Goal: Transaction & Acquisition: Obtain resource

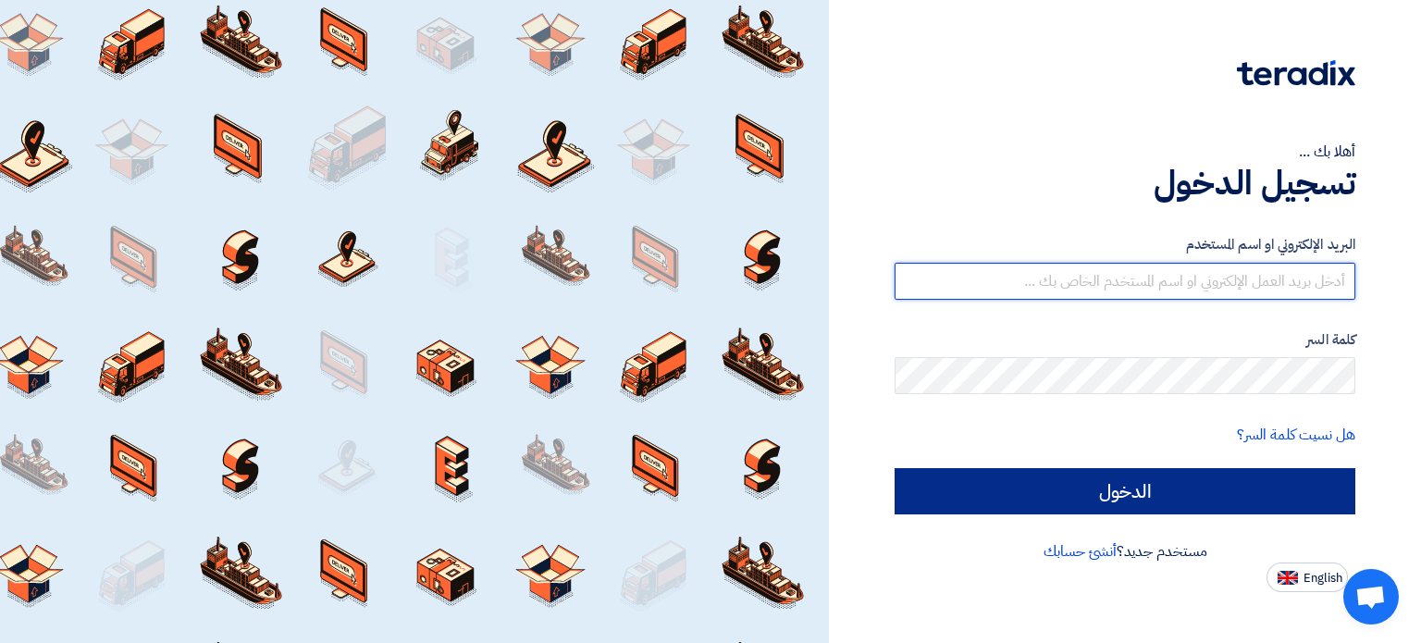
type input "[PERSON_NAME][EMAIL_ADDRESS][DOMAIN_NAME]"
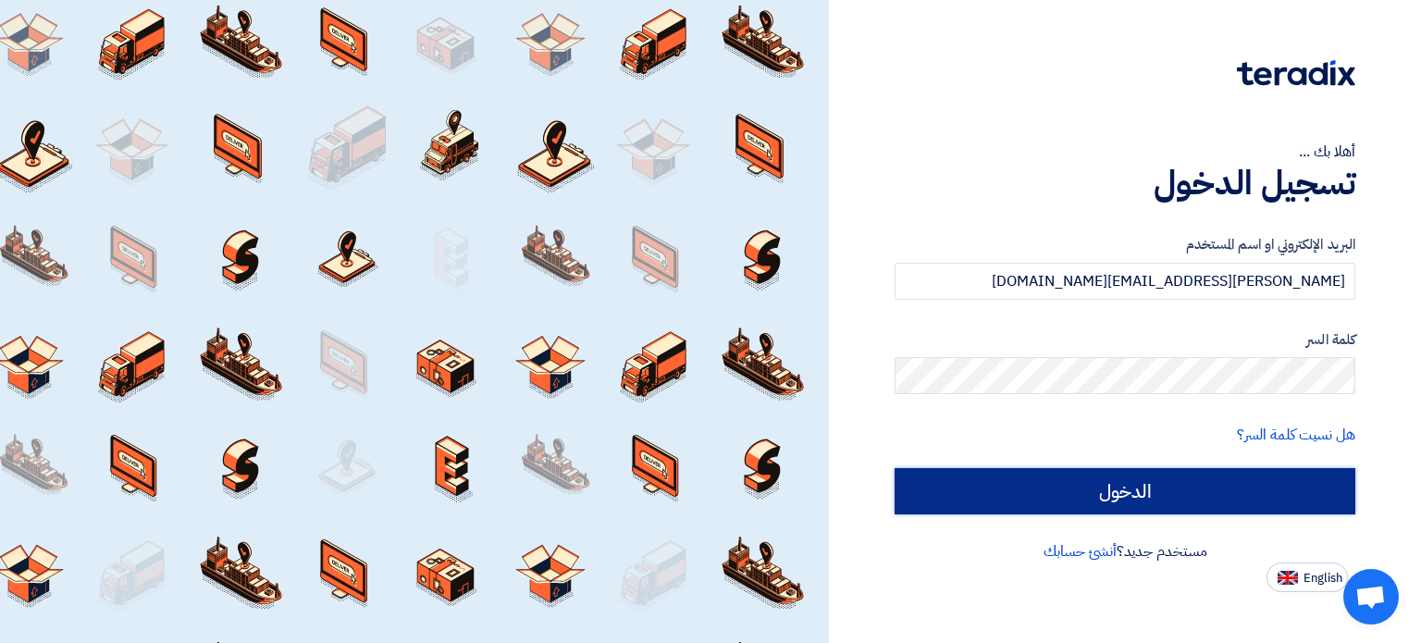
click at [1072, 485] on input "الدخول" at bounding box center [1125, 491] width 461 height 46
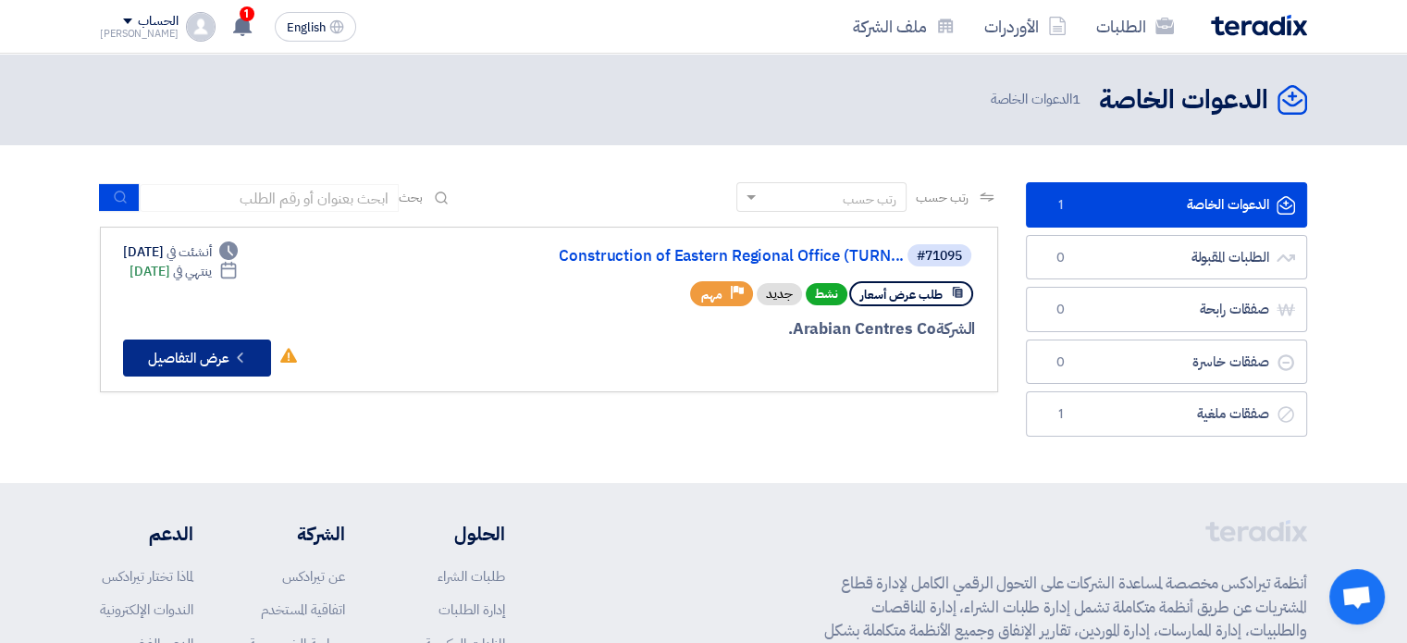
click at [241, 340] on button "Check details عرض التفاصيل" at bounding box center [197, 358] width 148 height 37
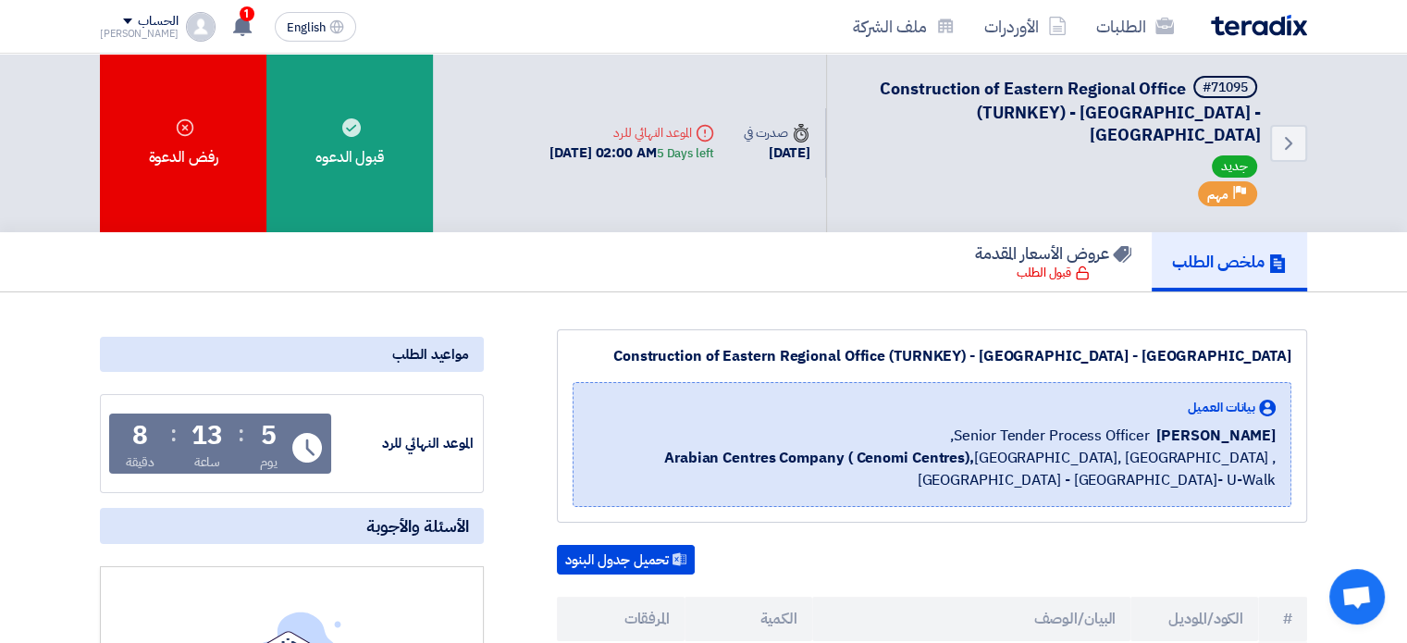
drag, startPoint x: 881, startPoint y: 84, endPoint x: 1260, endPoint y: 118, distance: 380.9
click at [1260, 118] on span "Construction of Eastern Regional Office (TURNKEY) - [GEOGRAPHIC_DATA] - [GEOGRA…" at bounding box center [1070, 111] width 381 height 71
drag, startPoint x: 1259, startPoint y: 110, endPoint x: 1040, endPoint y: 92, distance: 220.0
click at [1040, 92] on div "Back #71095 Construction of Eastern Regional Office (TURNKEY) - [GEOGRAPHIC_DAT…" at bounding box center [1066, 143] width 481 height 179
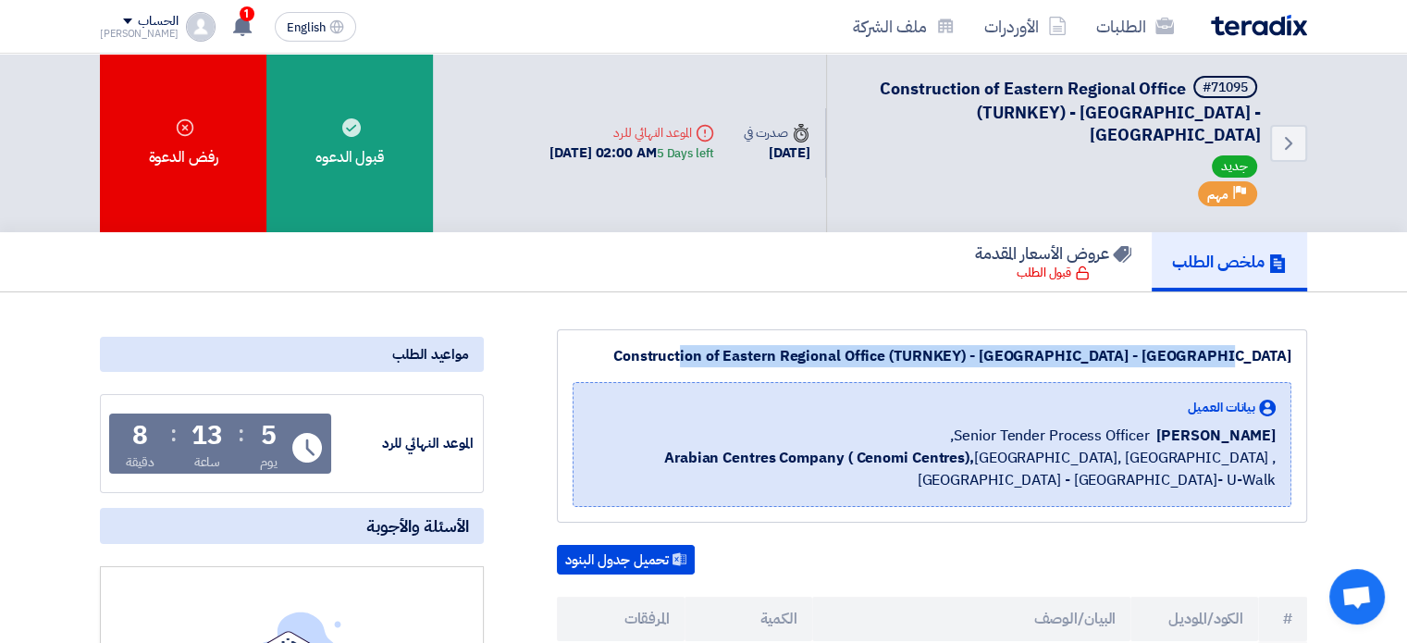
drag, startPoint x: 1292, startPoint y: 328, endPoint x: 583, endPoint y: 314, distance: 708.8
click at [583, 329] on div "Construction of Eastern Regional Office (TURNKEY) - [GEOGRAPHIC_DATA] - [GEOGRA…" at bounding box center [932, 425] width 750 height 193
copy div "Construction of Eastern Regional Office (TURNKEY) - [GEOGRAPHIC_DATA] - [GEOGRA…"
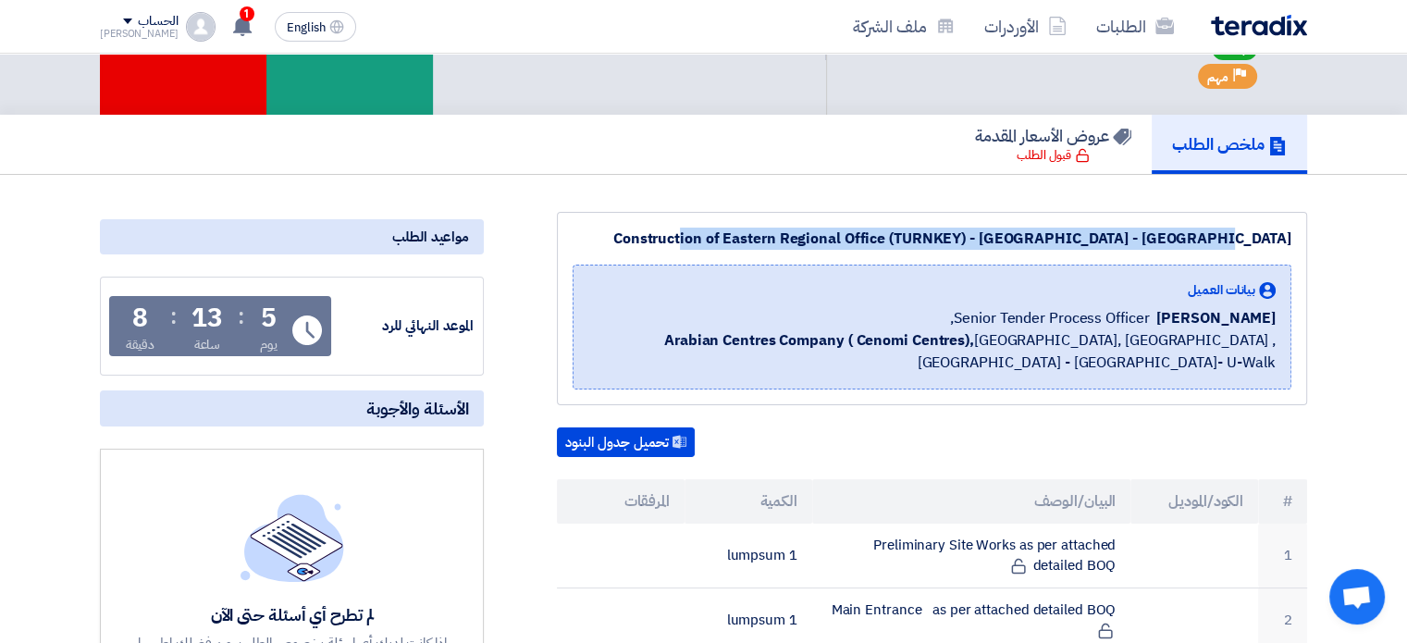
scroll to position [185, 0]
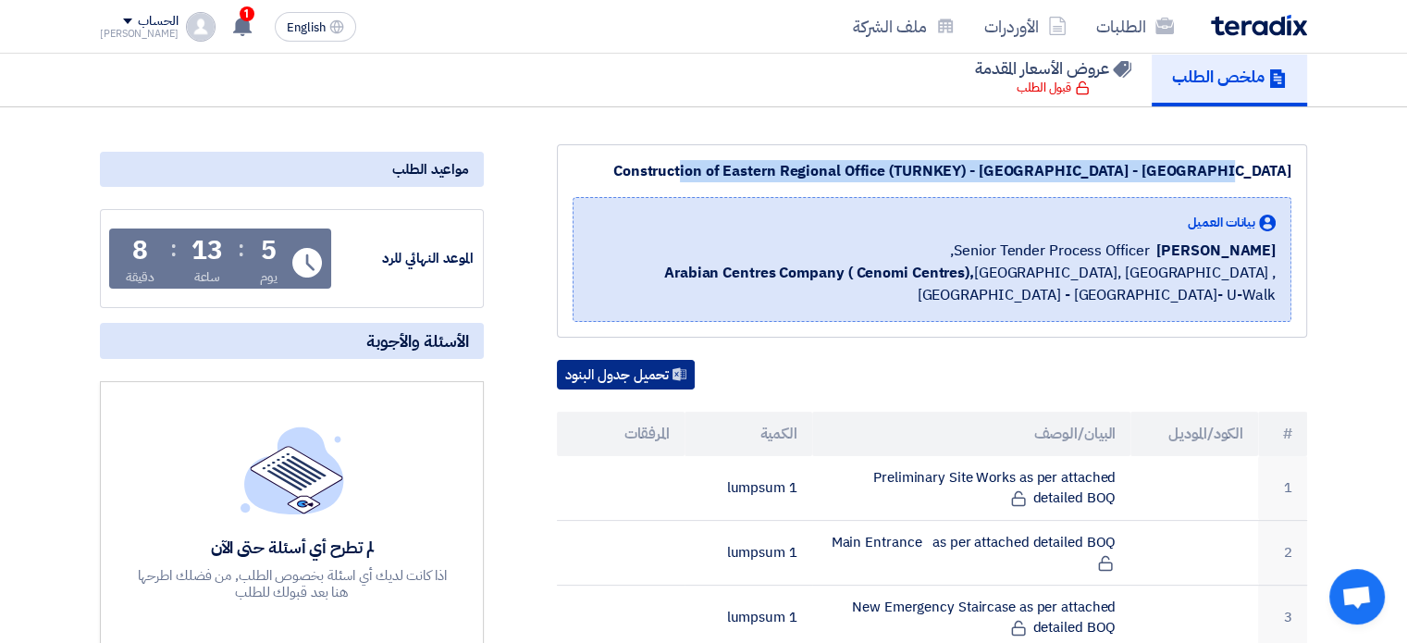
click at [624, 360] on button "تحميل جدول البنود" at bounding box center [626, 375] width 138 height 30
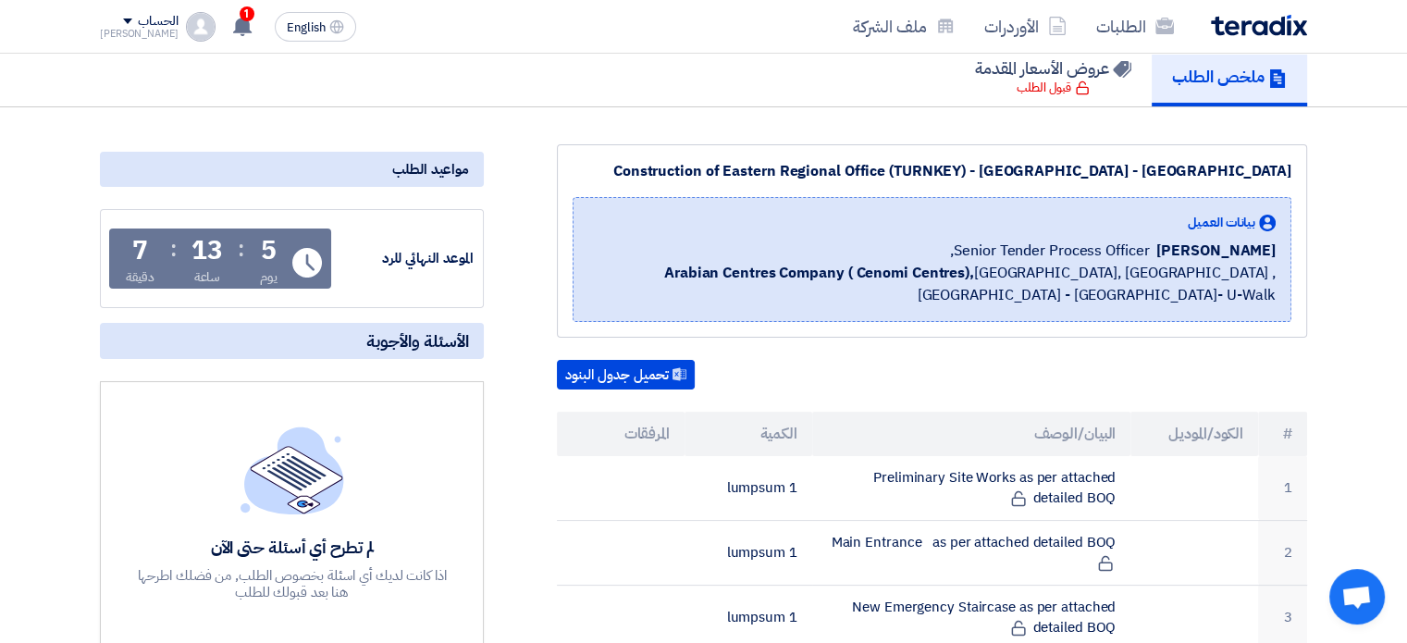
click at [741, 15] on div "الطلبات الأوردرات ملف الشركة" at bounding box center [945, 26] width 724 height 43
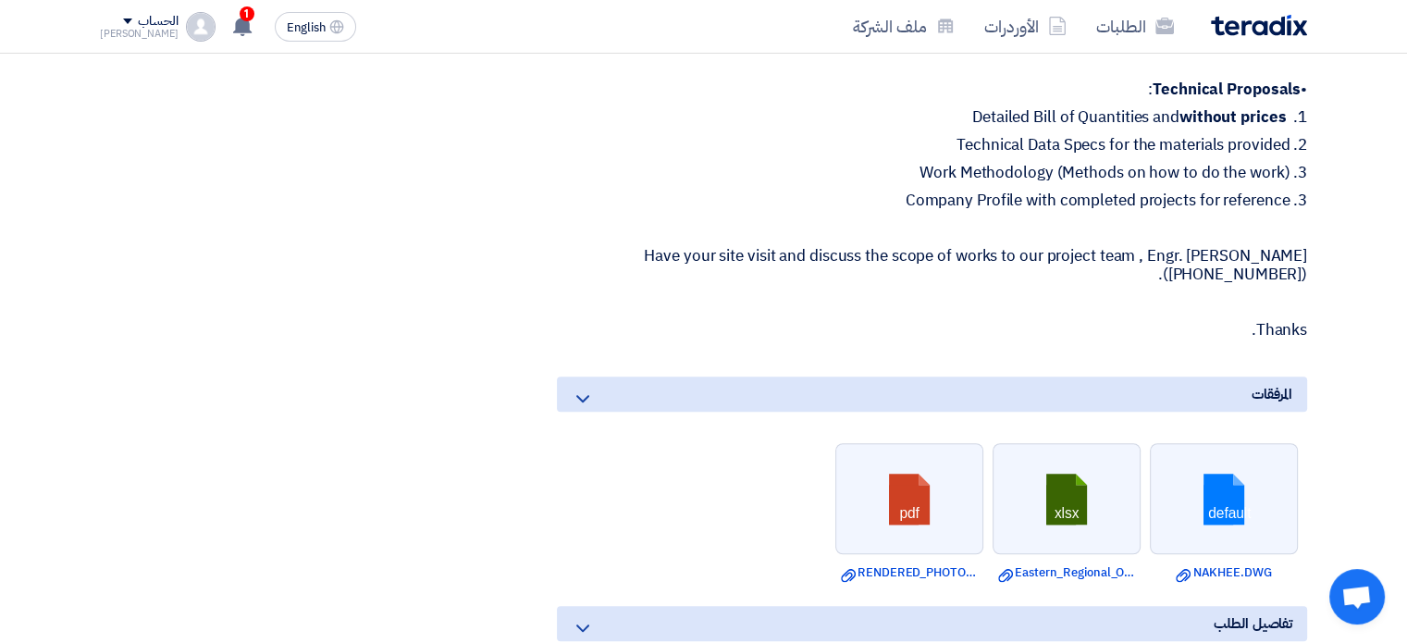
scroll to position [1573, 0]
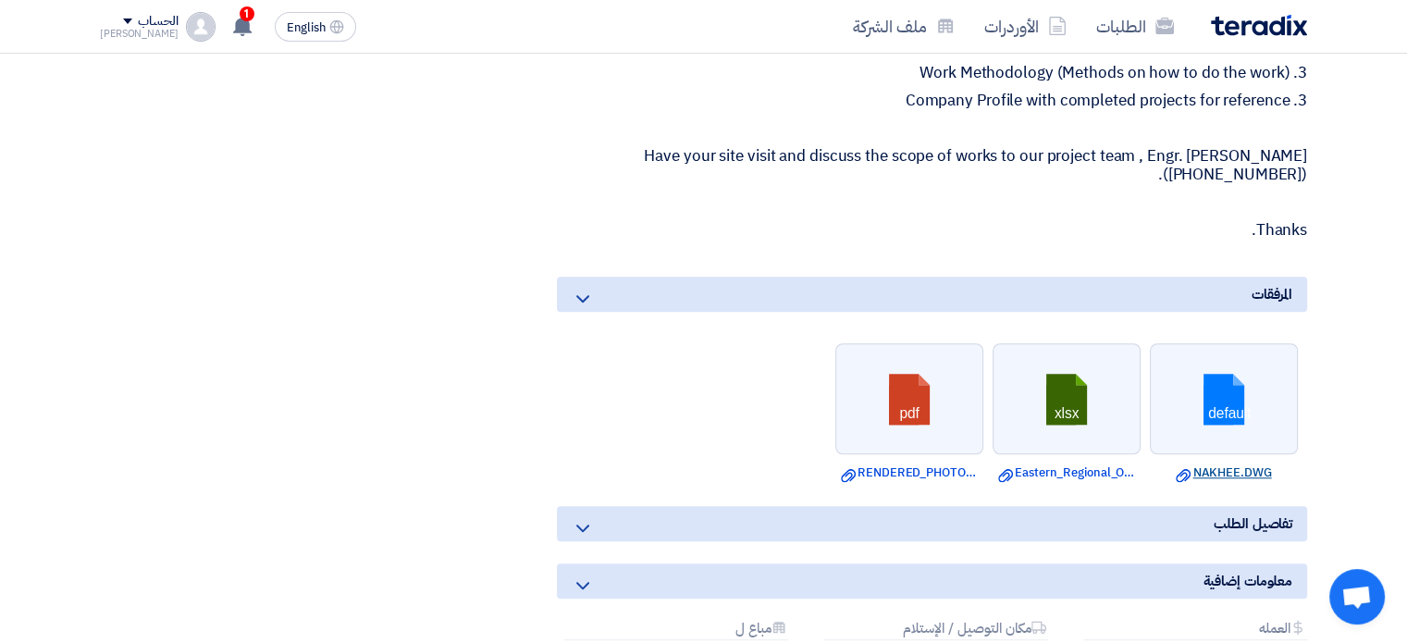
click at [1188, 468] on icon "Download file" at bounding box center [1183, 475] width 15 height 15
click at [1008, 468] on icon "Download file" at bounding box center [1005, 475] width 15 height 15
click at [847, 468] on use at bounding box center [848, 474] width 15 height 13
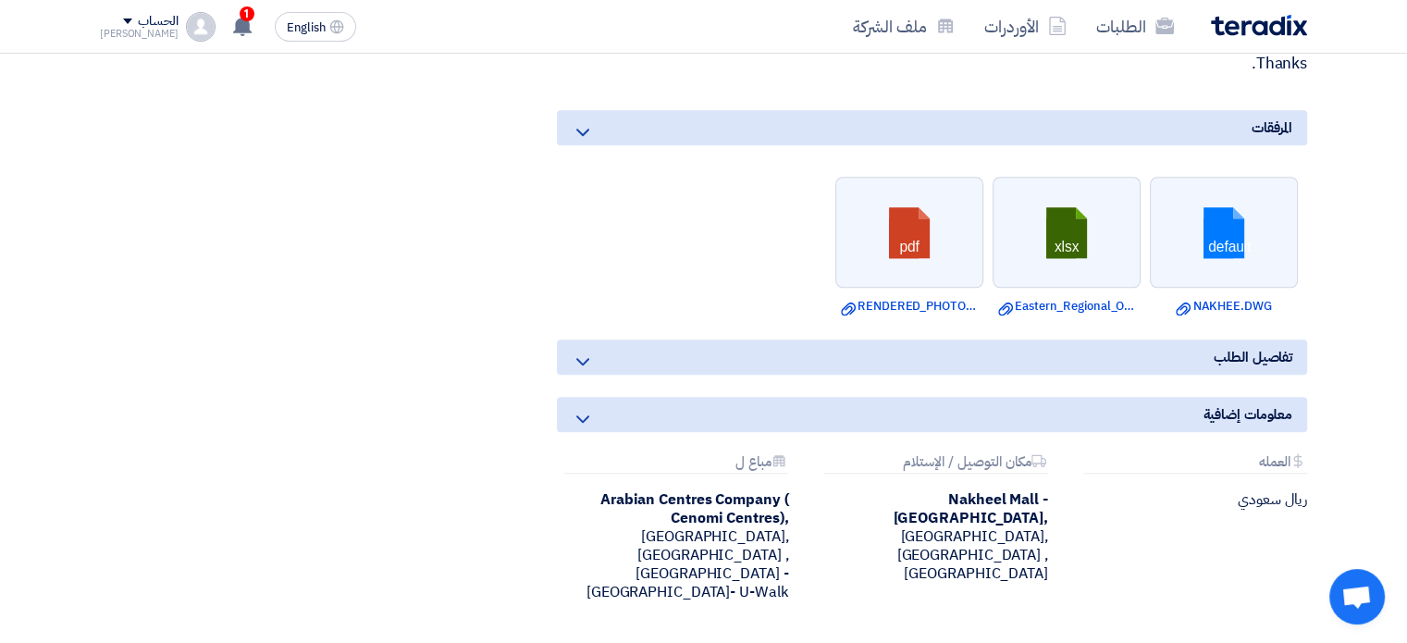
scroll to position [1758, 0]
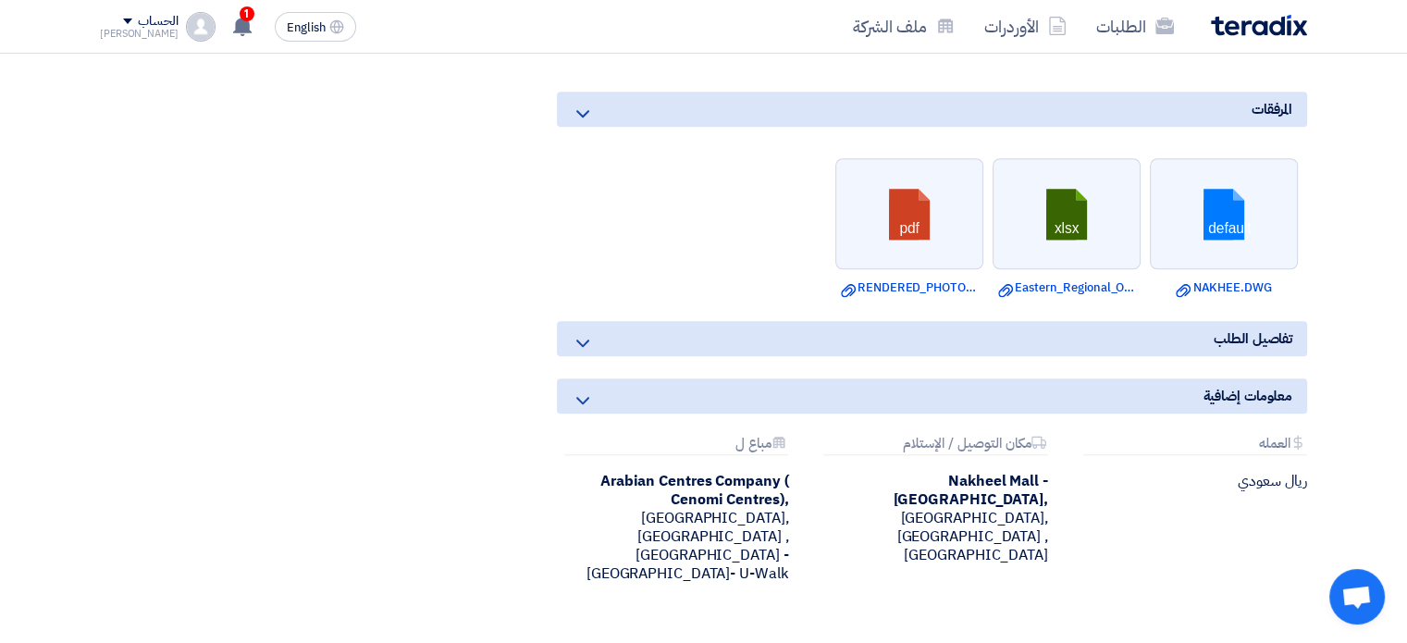
click at [588, 332] on icon at bounding box center [583, 343] width 22 height 22
click at [572, 332] on icon at bounding box center [583, 343] width 22 height 22
click at [585, 332] on icon at bounding box center [583, 343] width 22 height 22
click at [575, 389] on icon at bounding box center [583, 400] width 22 height 22
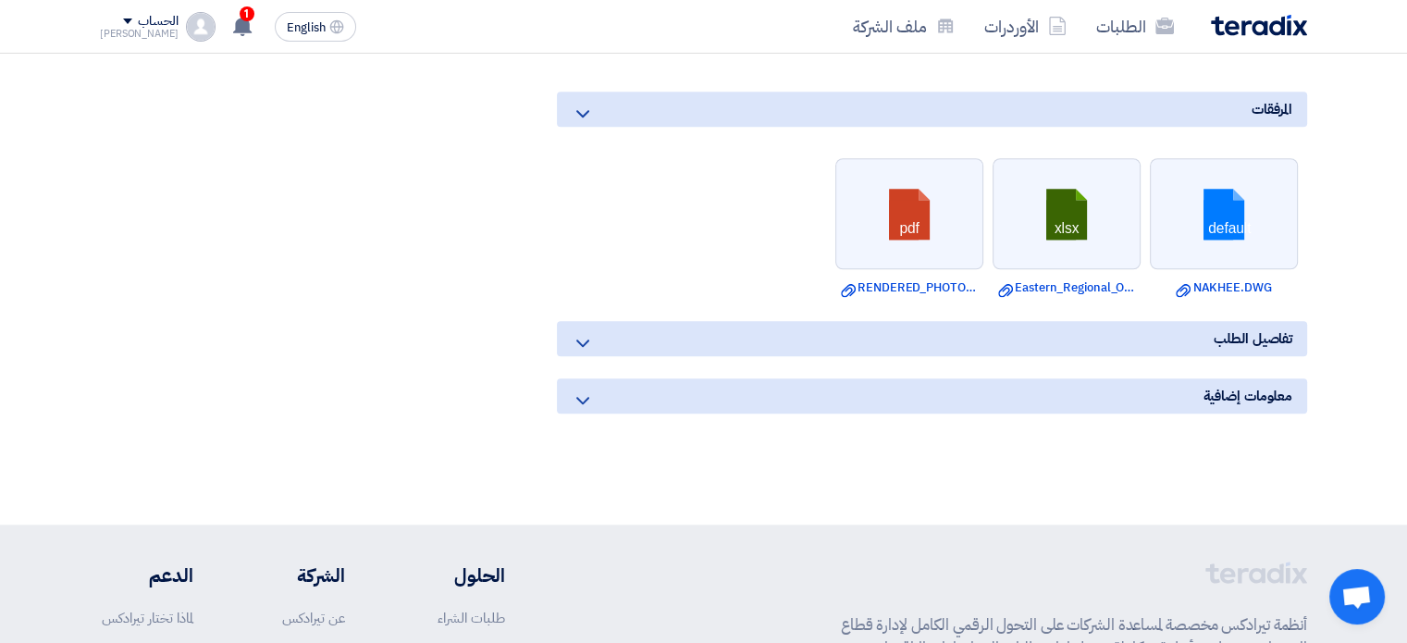
click at [578, 103] on icon at bounding box center [583, 114] width 22 height 22
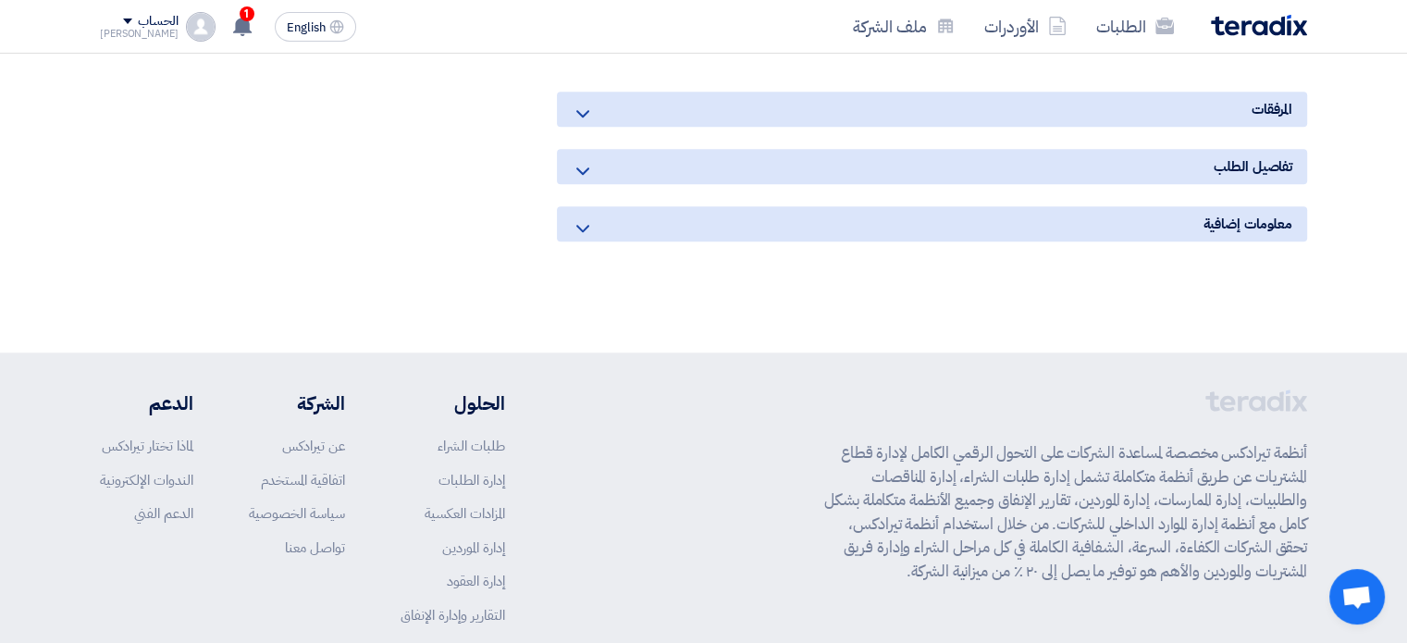
click at [578, 103] on icon at bounding box center [583, 114] width 22 height 22
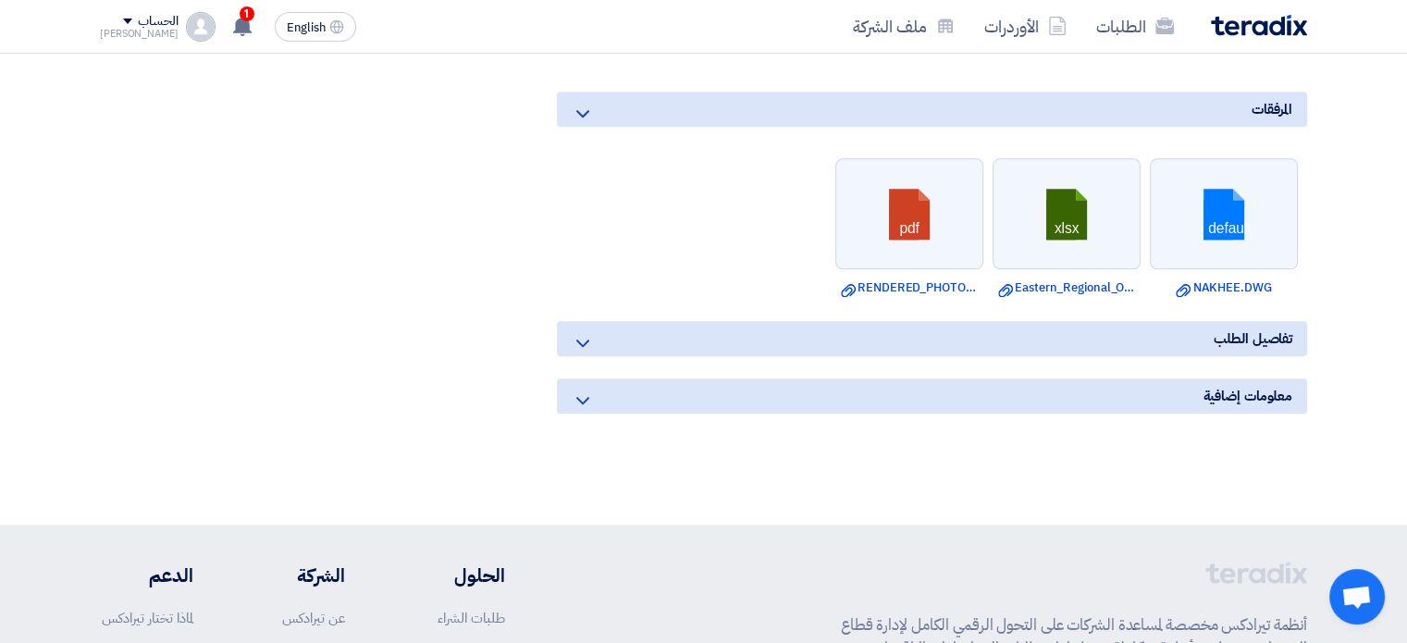
click at [577, 332] on icon at bounding box center [583, 343] width 22 height 22
click at [590, 389] on icon at bounding box center [583, 400] width 22 height 22
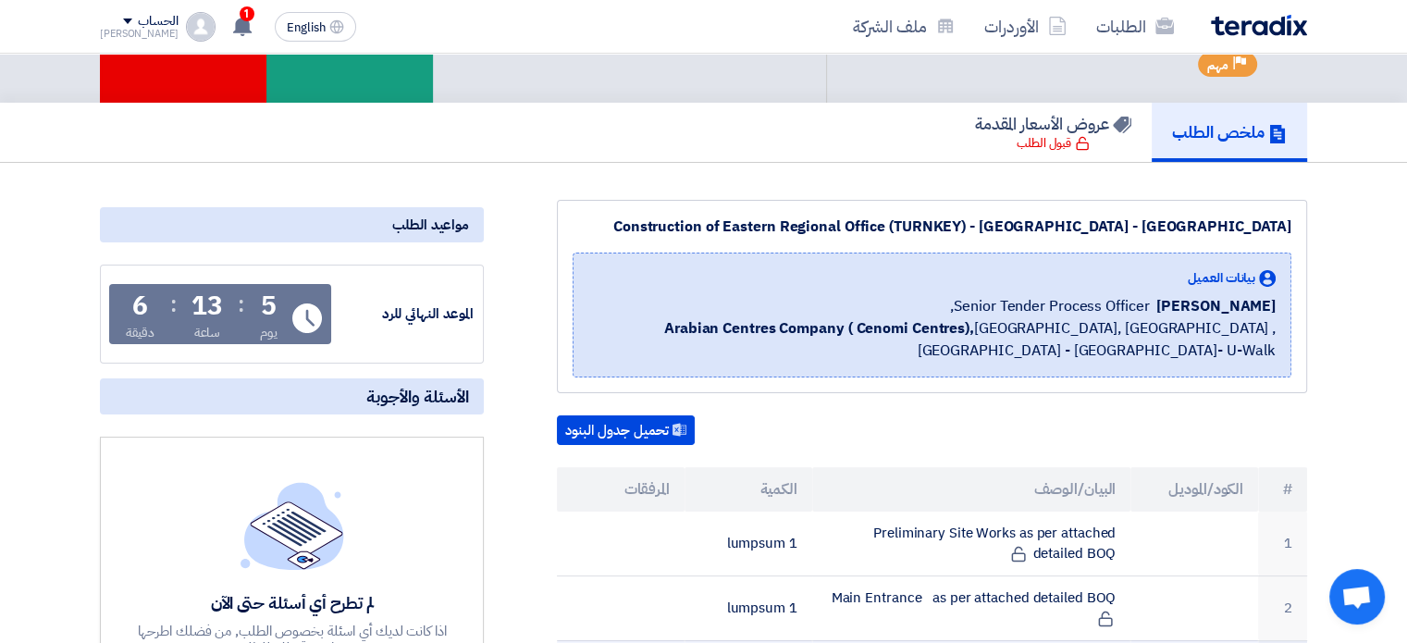
scroll to position [0, 0]
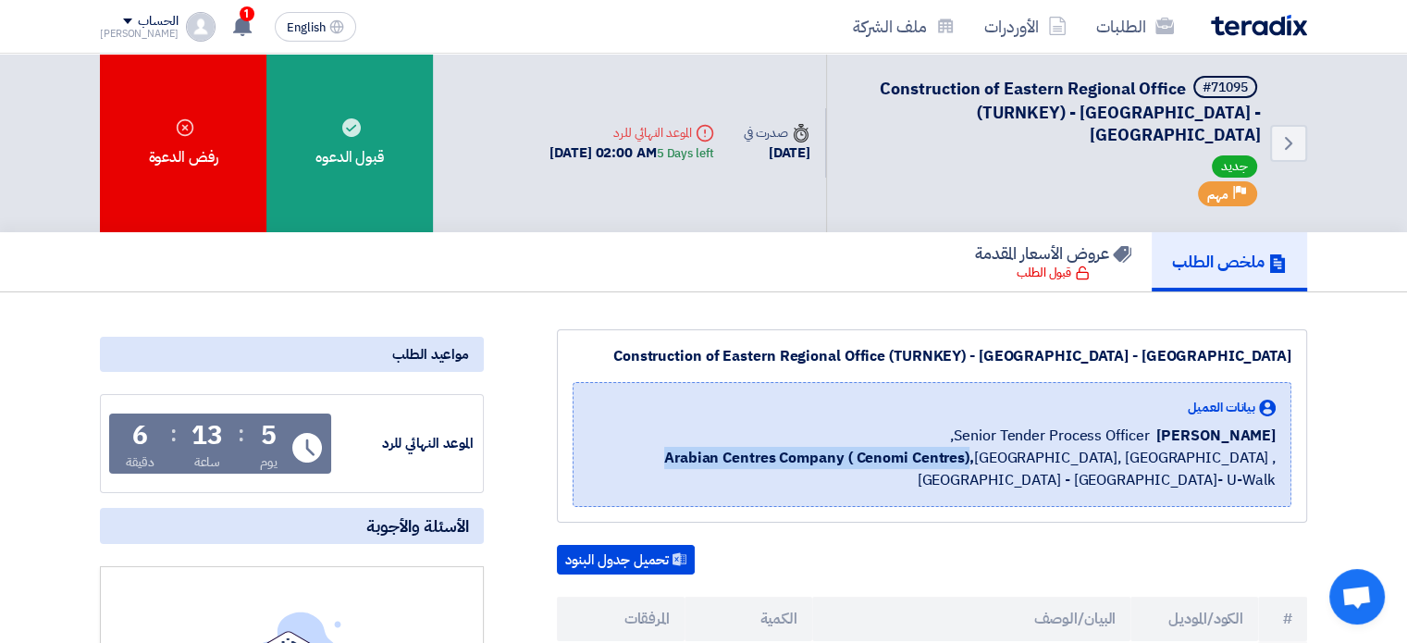
drag, startPoint x: 906, startPoint y: 434, endPoint x: 597, endPoint y: 439, distance: 309.1
click at [597, 447] on span "Arabian Centres Company ( [GEOGRAPHIC_DATA]), [GEOGRAPHIC_DATA], [GEOGRAPHIC_DA…" at bounding box center [931, 469] width 687 height 44
copy b "Arabian Centres Company ( Cenomi Centres)"
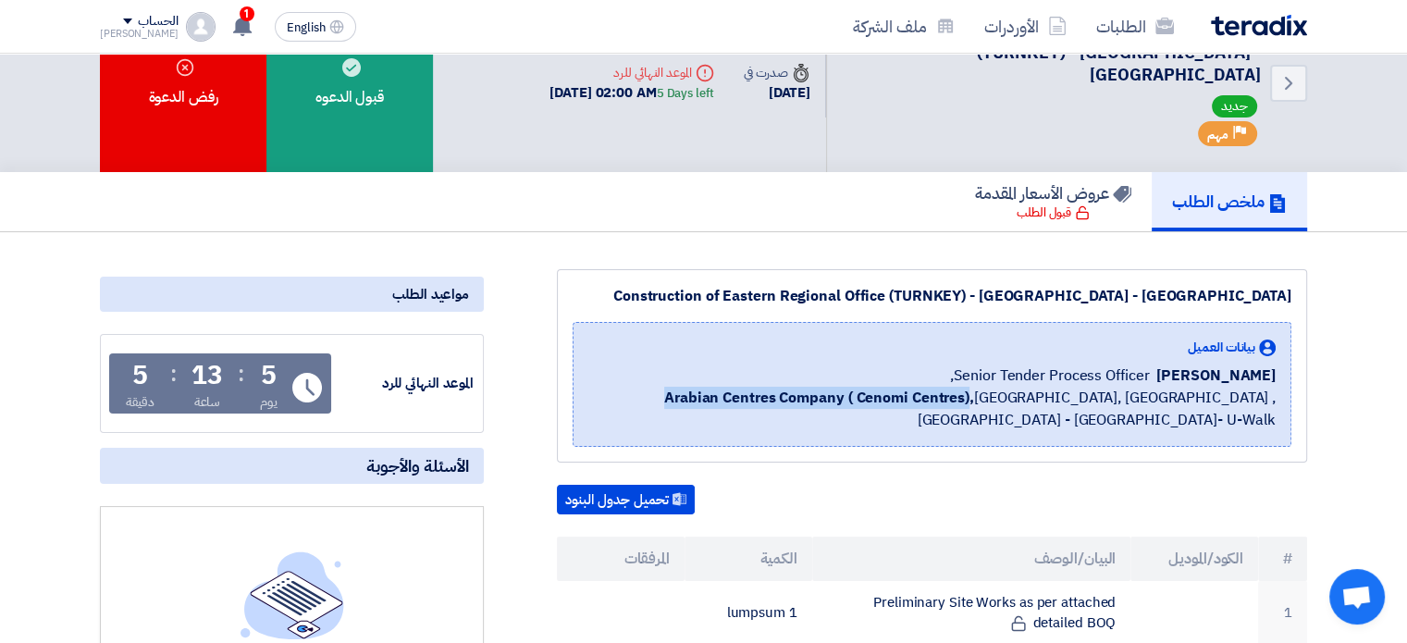
scroll to position [93, 0]
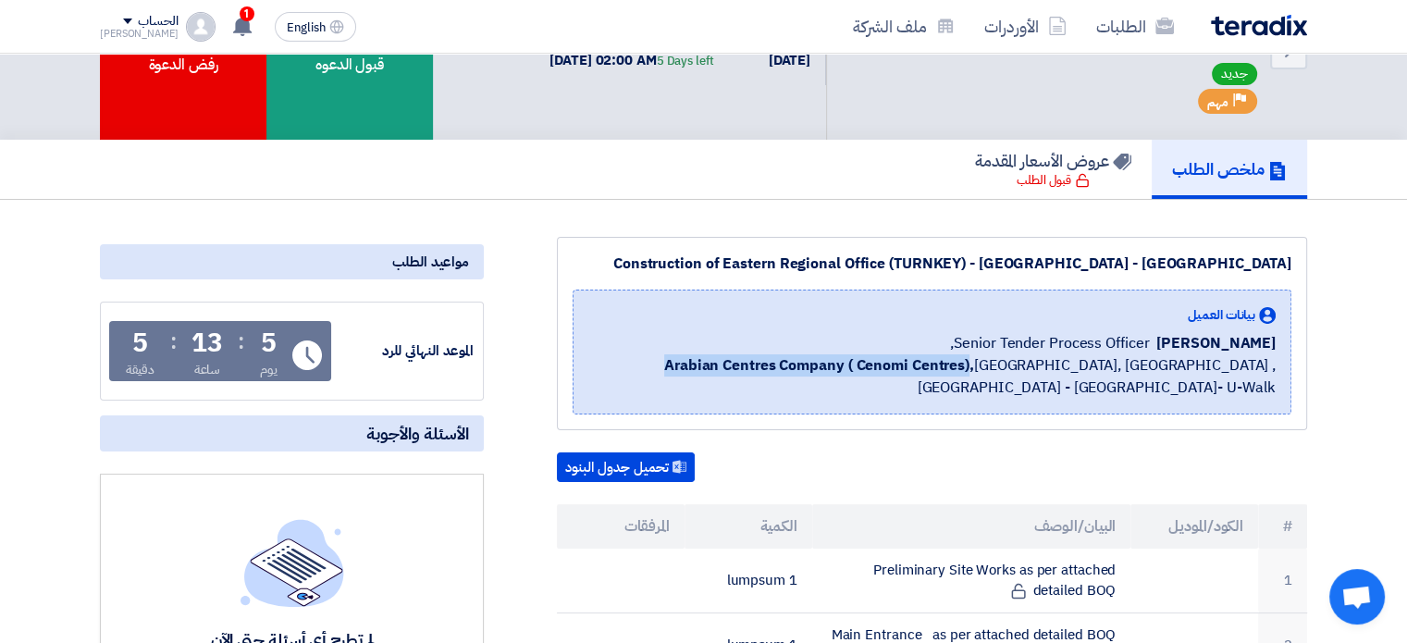
copy b "Arabian Centres Company ( Cenomi Centres)"
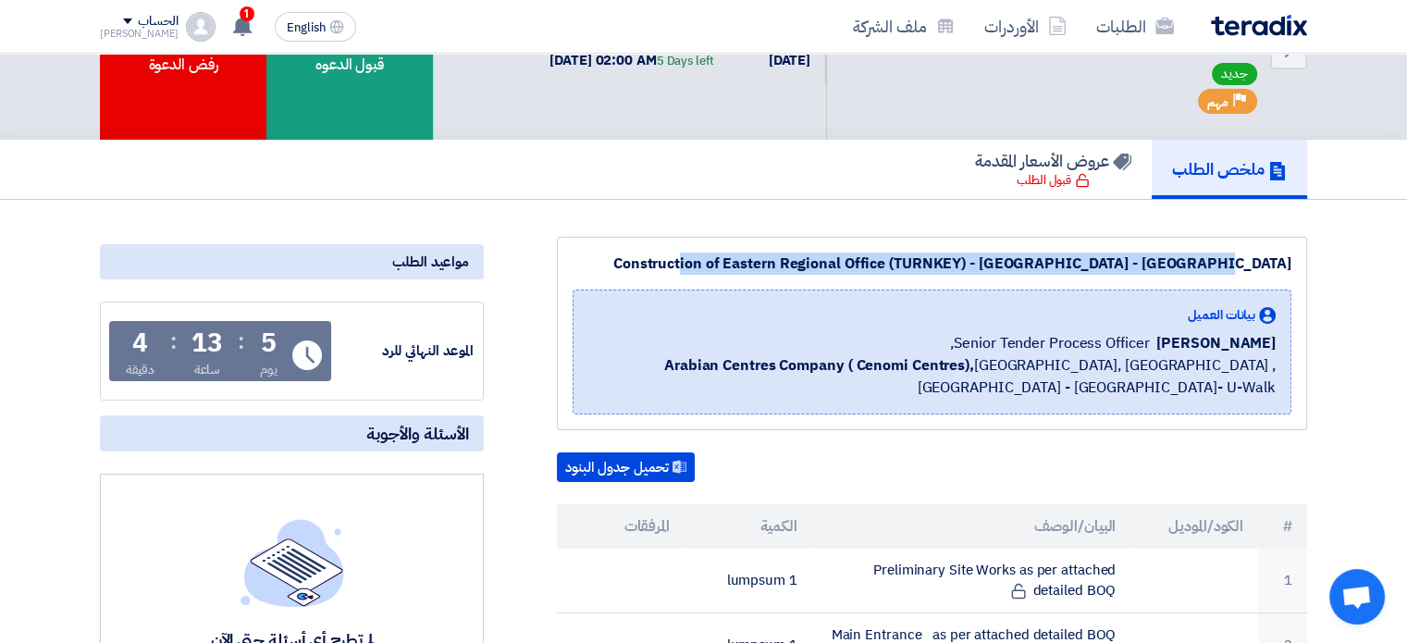
drag, startPoint x: 1302, startPoint y: 237, endPoint x: 741, endPoint y: 244, distance: 560.7
click at [741, 244] on div "Construction of Eastern Regional Office (TURNKEY) - [GEOGRAPHIC_DATA] - [GEOGRA…" at bounding box center [932, 333] width 750 height 193
copy div "Construction of Eastern Regional Office (TURNKEY) - [GEOGRAPHIC_DATA] - [GEOGRA…"
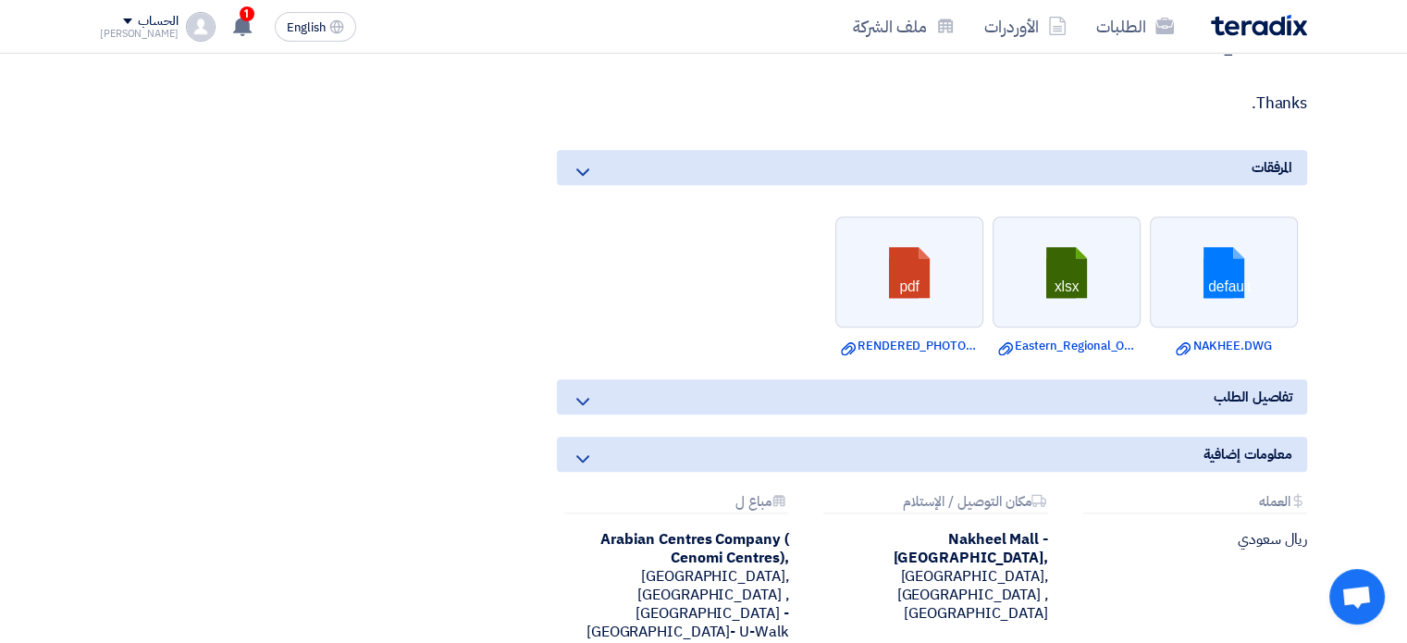
scroll to position [1850, 0]
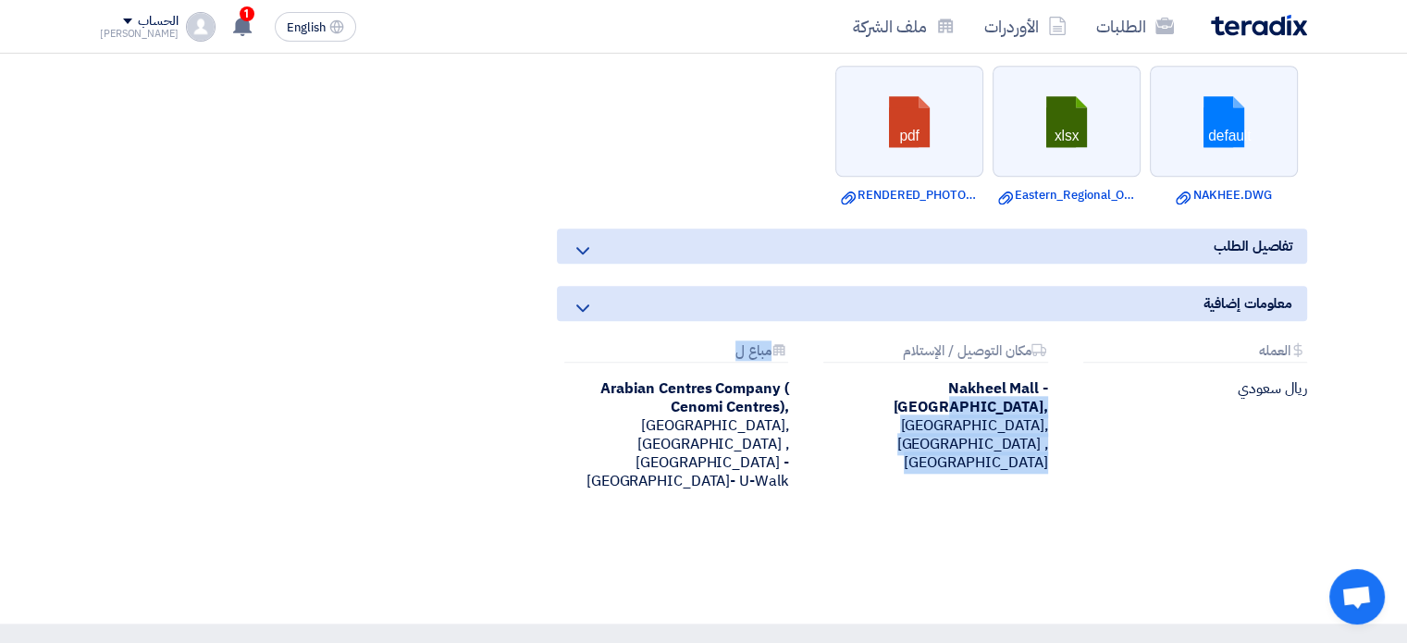
drag, startPoint x: 990, startPoint y: 360, endPoint x: 797, endPoint y: 369, distance: 192.7
click at [797, 369] on div "Attachments [GEOGRAPHIC_DATA] ريال سعودي Attachments مكان التوصيل / [DEMOGRAPHI…" at bounding box center [932, 431] width 778 height 177
click at [814, 362] on div "Attachments مكان التوصيل / [DEMOGRAPHIC_DATA] [GEOGRAPHIC_DATA] - [GEOGRAPHIC_D…" at bounding box center [931, 416] width 259 height 147
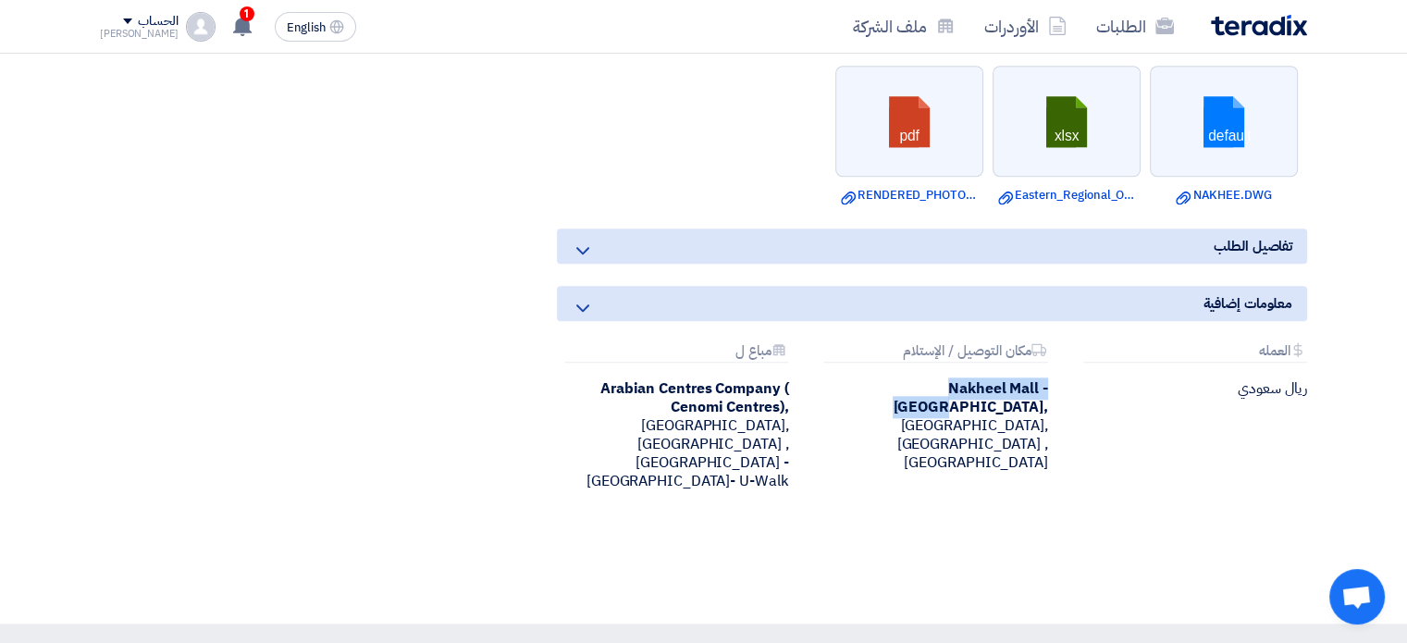
drag, startPoint x: 821, startPoint y: 364, endPoint x: 988, endPoint y: 353, distance: 167.8
click at [988, 379] on div "[GEOGRAPHIC_DATA] - [GEOGRAPHIC_DATA], [GEOGRAPHIC_DATA], [GEOGRAPHIC_DATA] ,[G…" at bounding box center [931, 425] width 231 height 93
copy b "Nakheel Mall - [GEOGRAPHIC_DATA]"
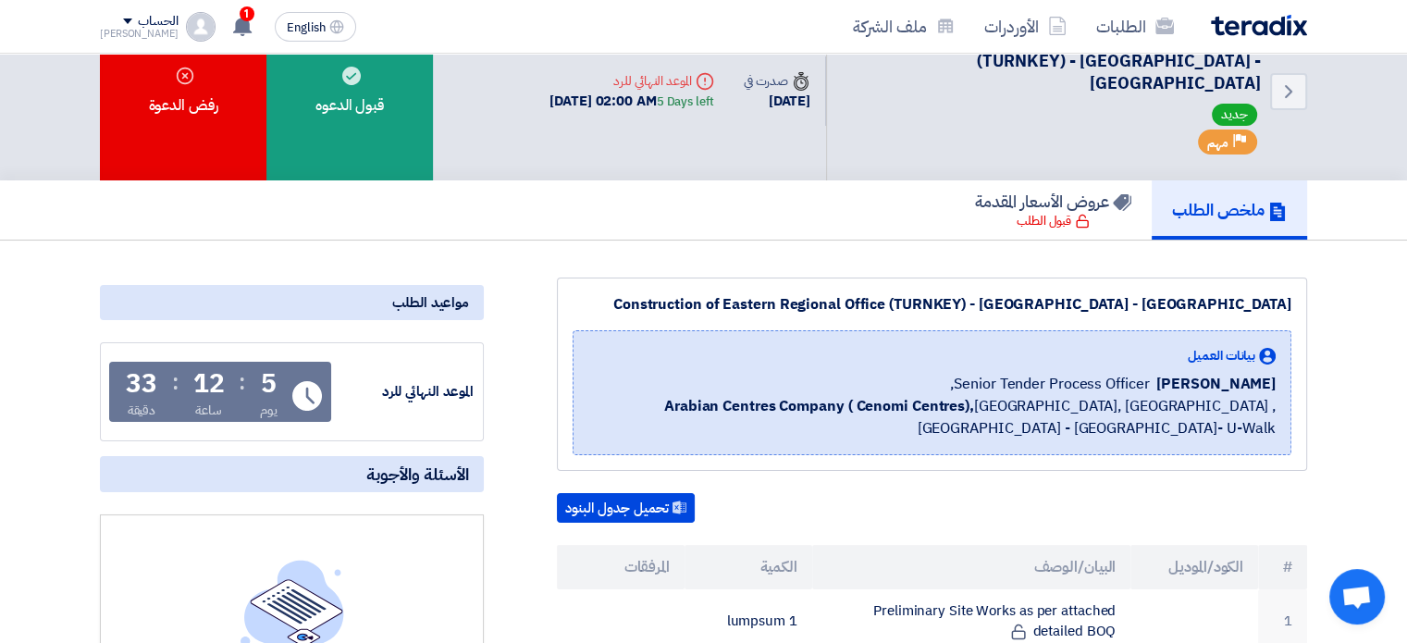
scroll to position [0, 0]
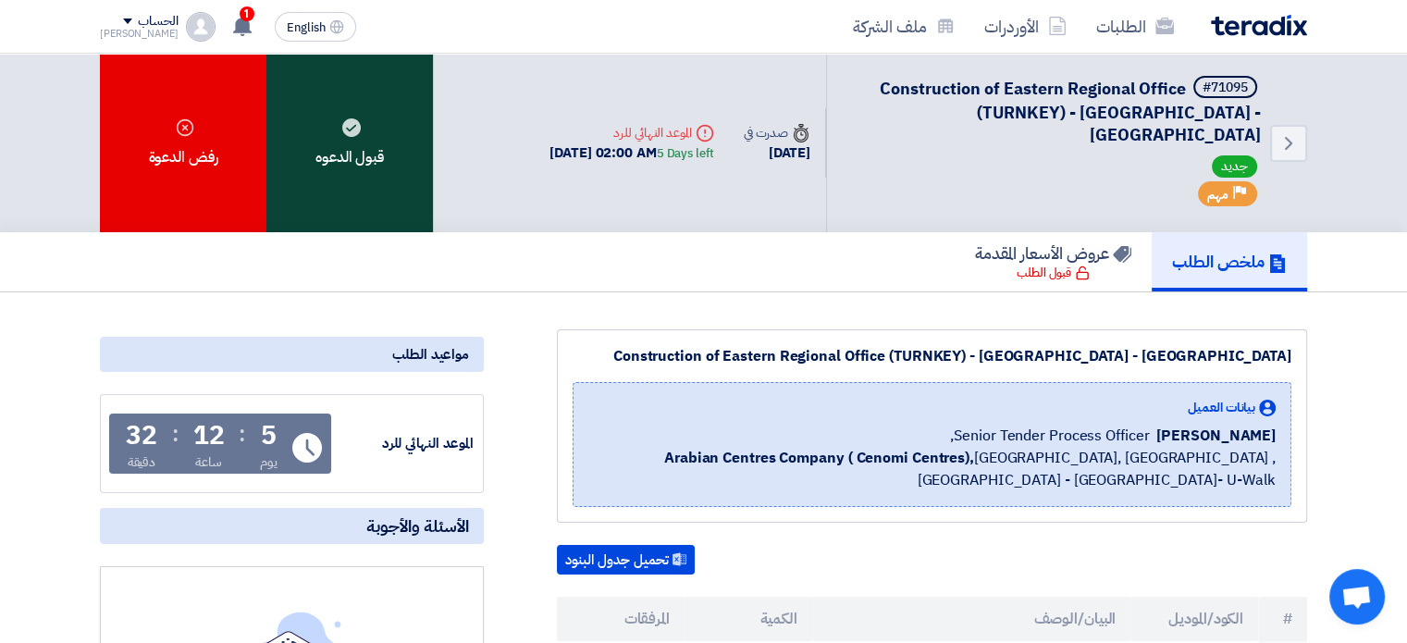
click at [370, 154] on div "قبول الدعوه" at bounding box center [349, 143] width 167 height 179
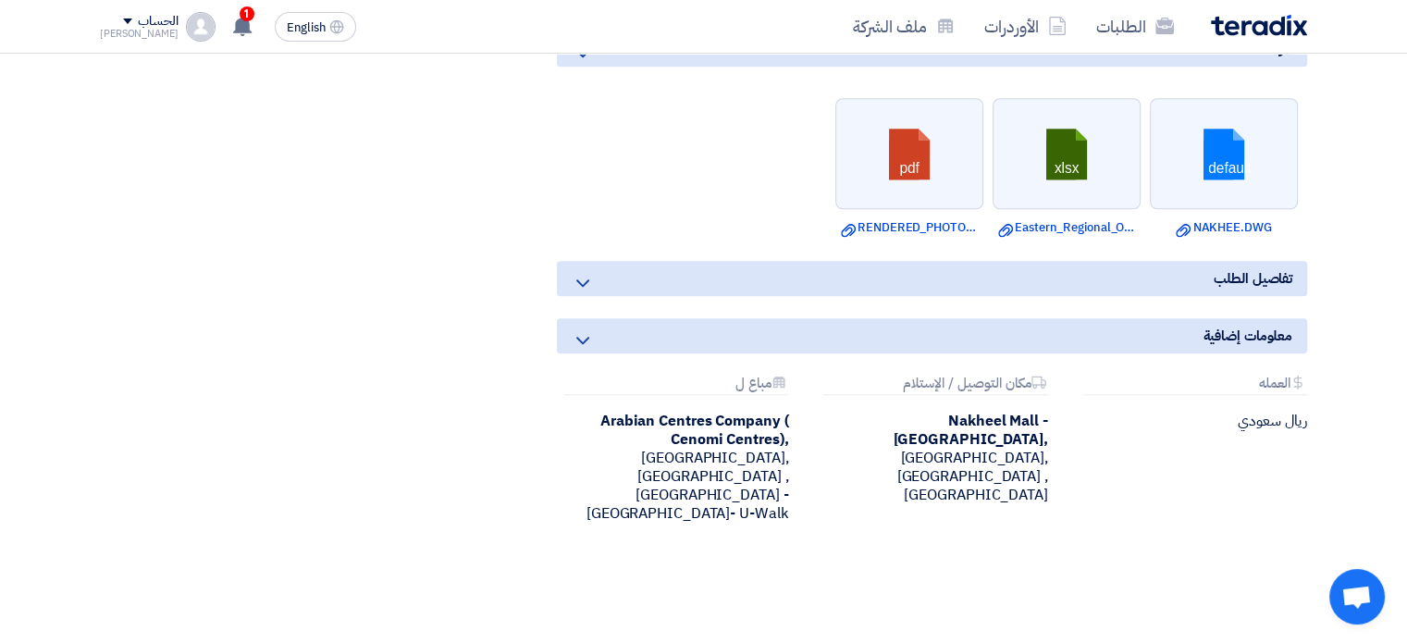
scroll to position [1850, 0]
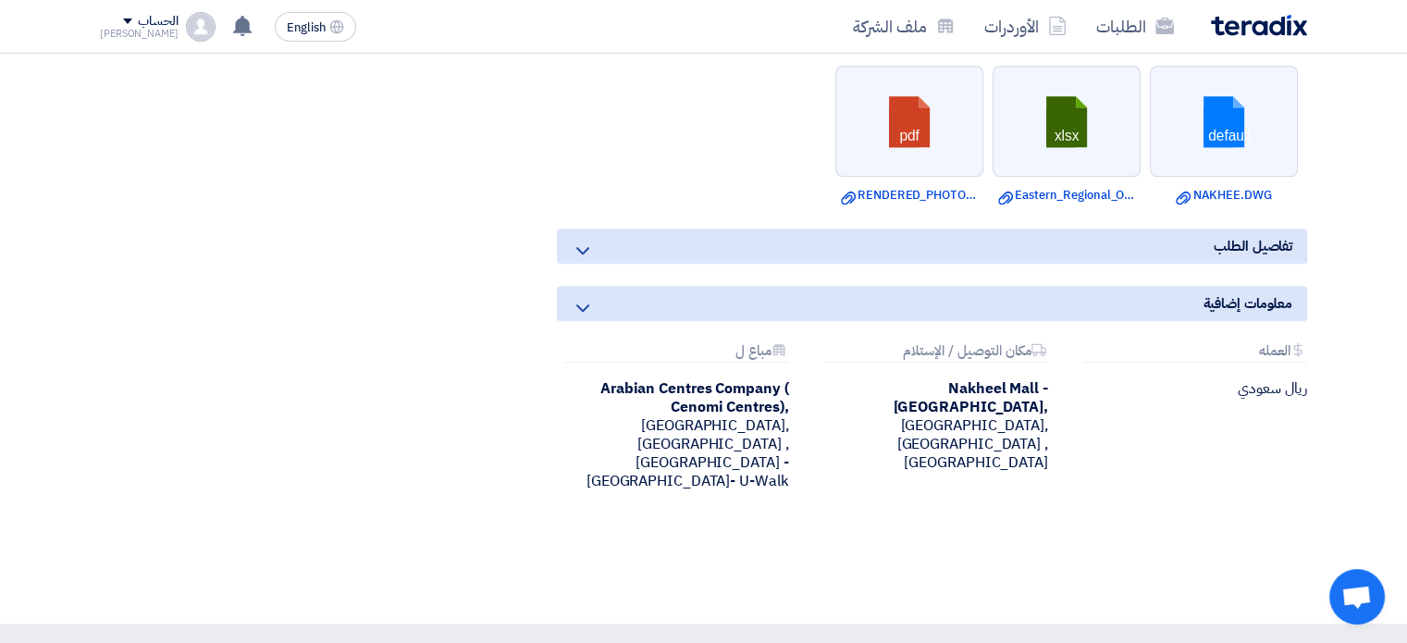
drag, startPoint x: 587, startPoint y: 245, endPoint x: 628, endPoint y: 177, distance: 79.7
click at [628, 177] on ul "default Download file NAKHEE.DWG xlsx Download file Eastern_Regional_Office_BOQ…" at bounding box center [932, 134] width 750 height 157
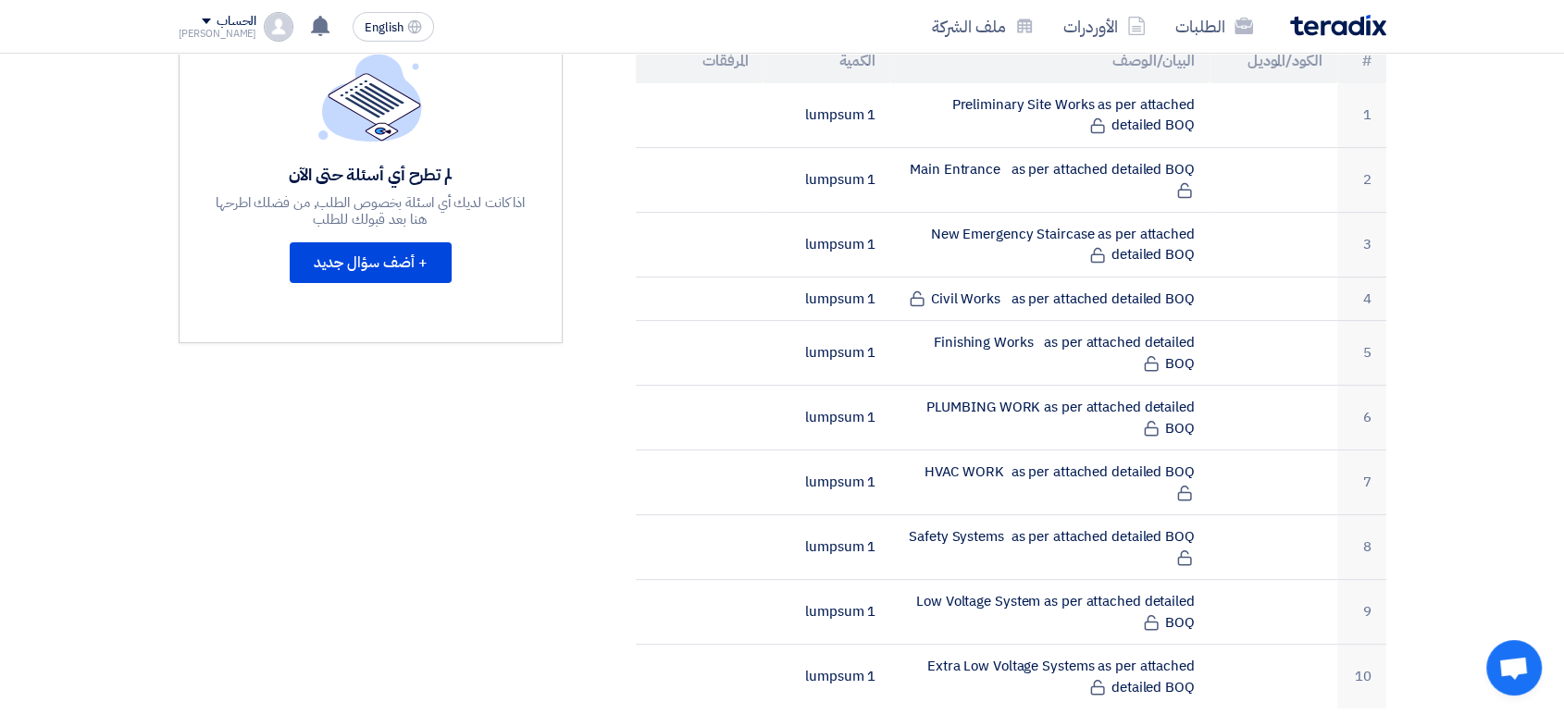
scroll to position [583, 0]
